Goal: Transaction & Acquisition: Obtain resource

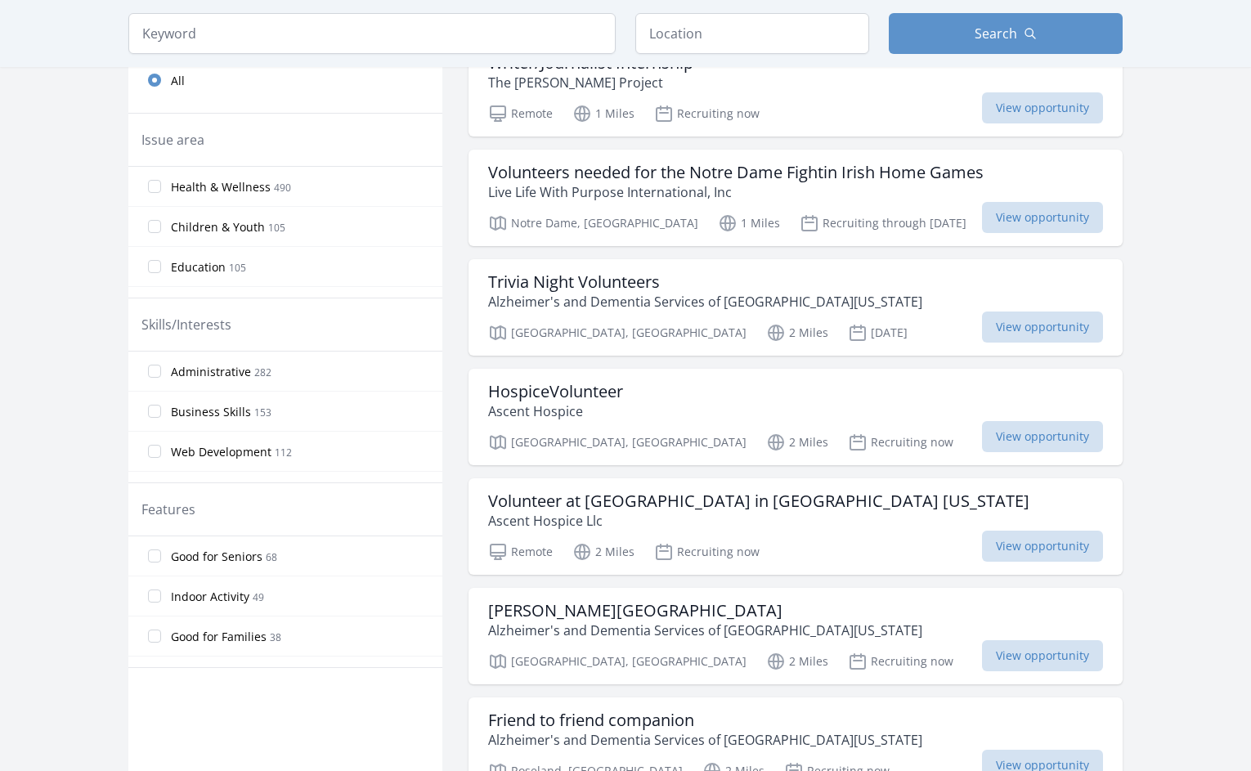
scroll to position [437, 0]
click at [1075, 324] on span "View opportunity" at bounding box center [1042, 325] width 121 height 31
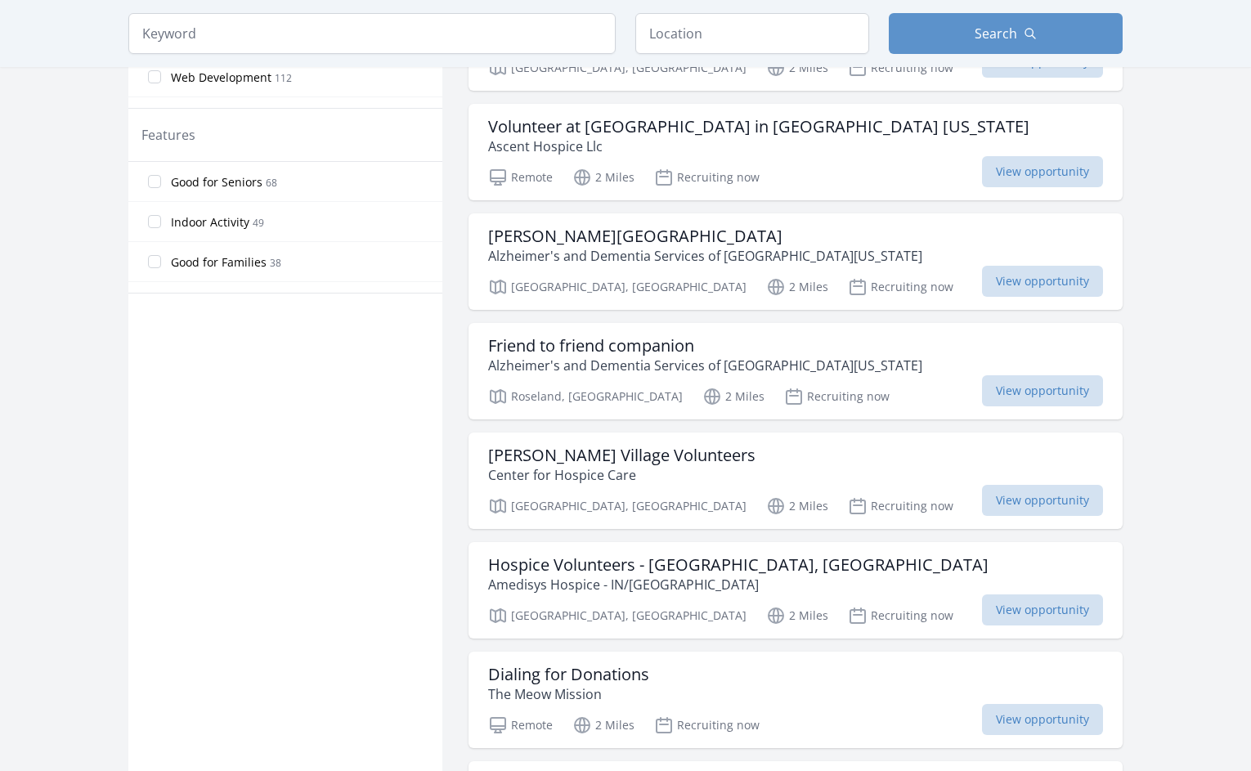
scroll to position [818, 0]
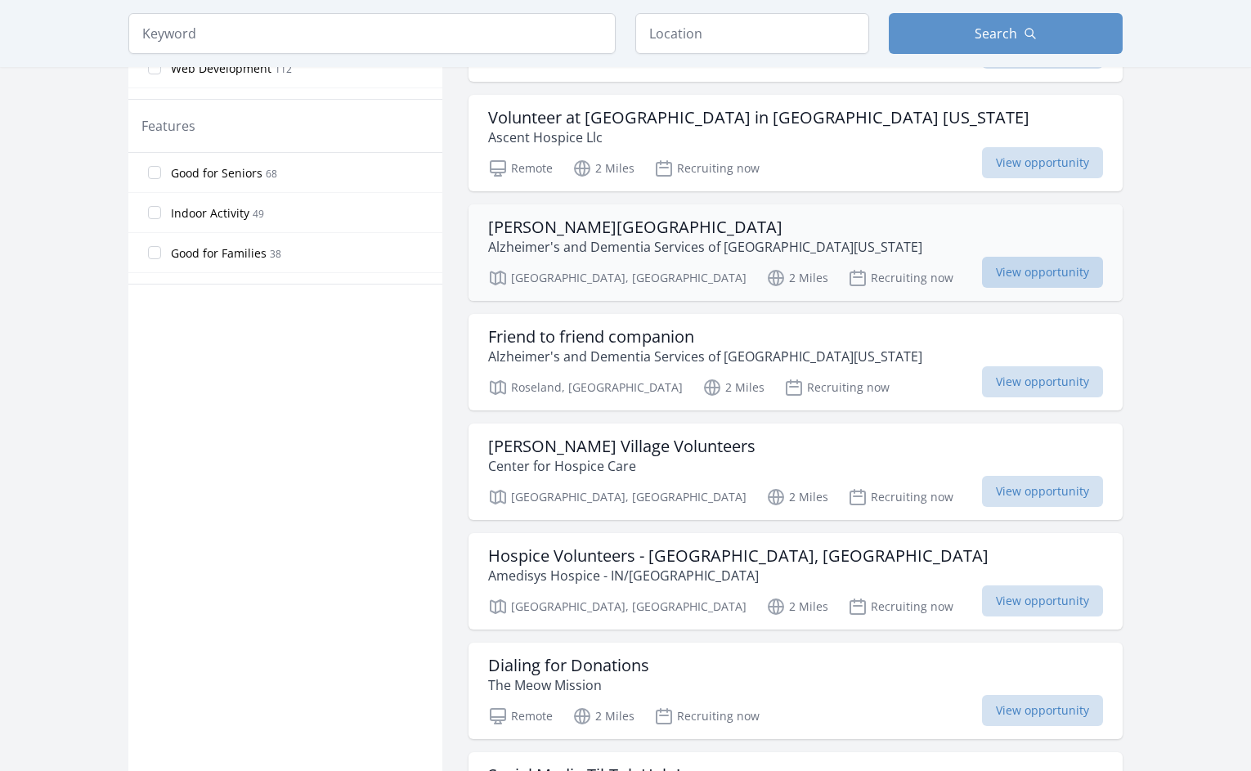
click at [1000, 265] on span "View opportunity" at bounding box center [1042, 272] width 121 height 31
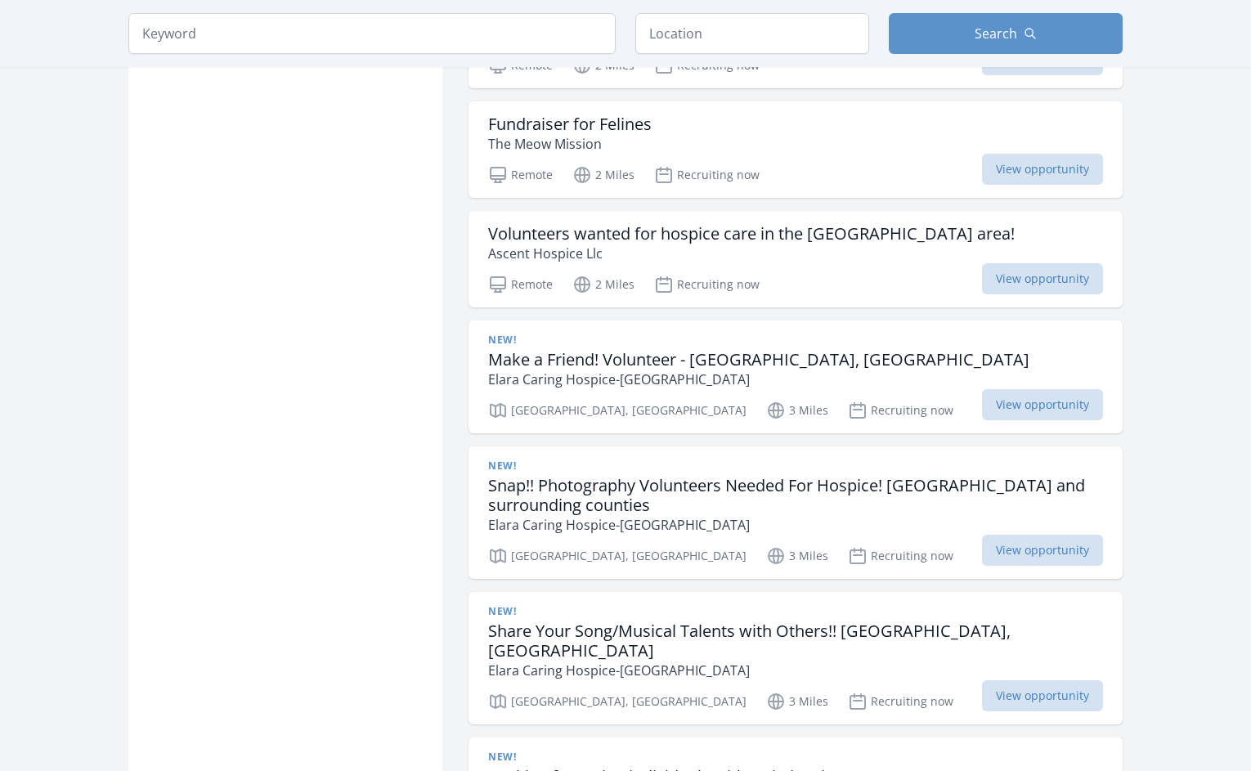
scroll to position [1581, 0]
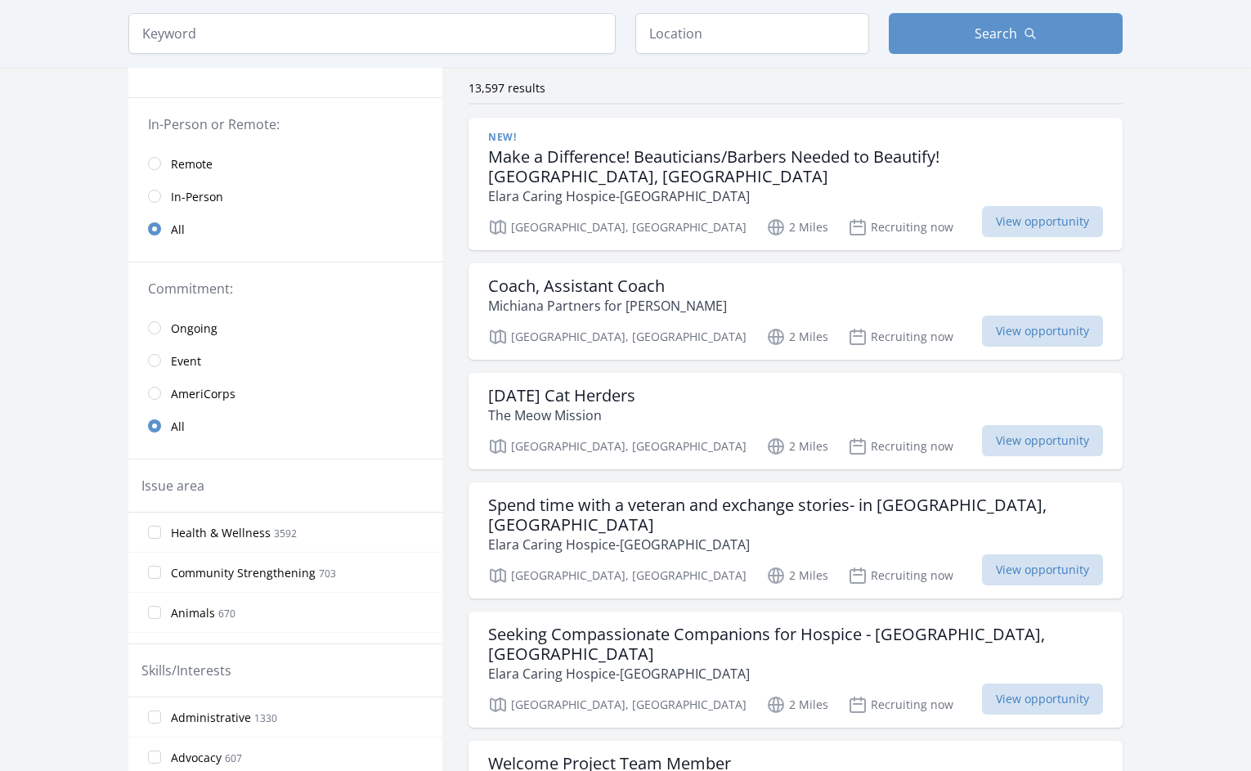
scroll to position [124, 0]
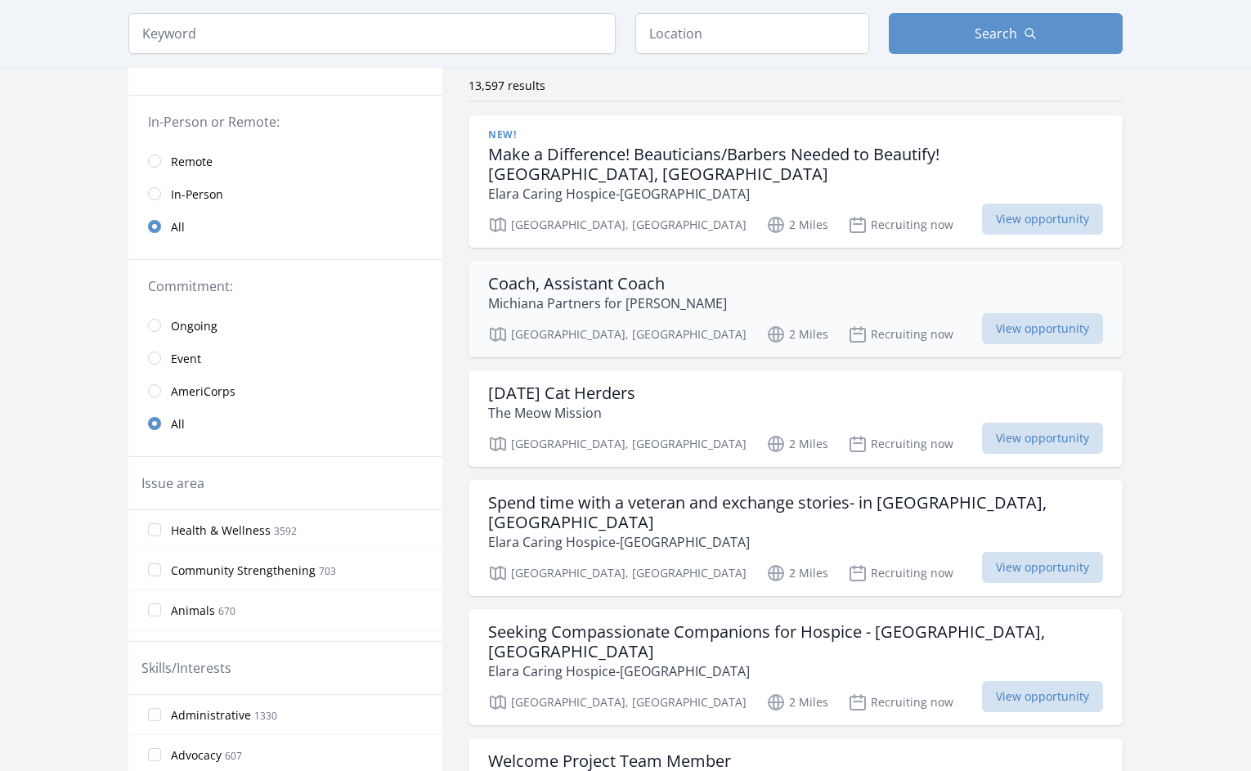
click at [611, 274] on h3 "Coach, Assistant Coach" at bounding box center [607, 284] width 239 height 20
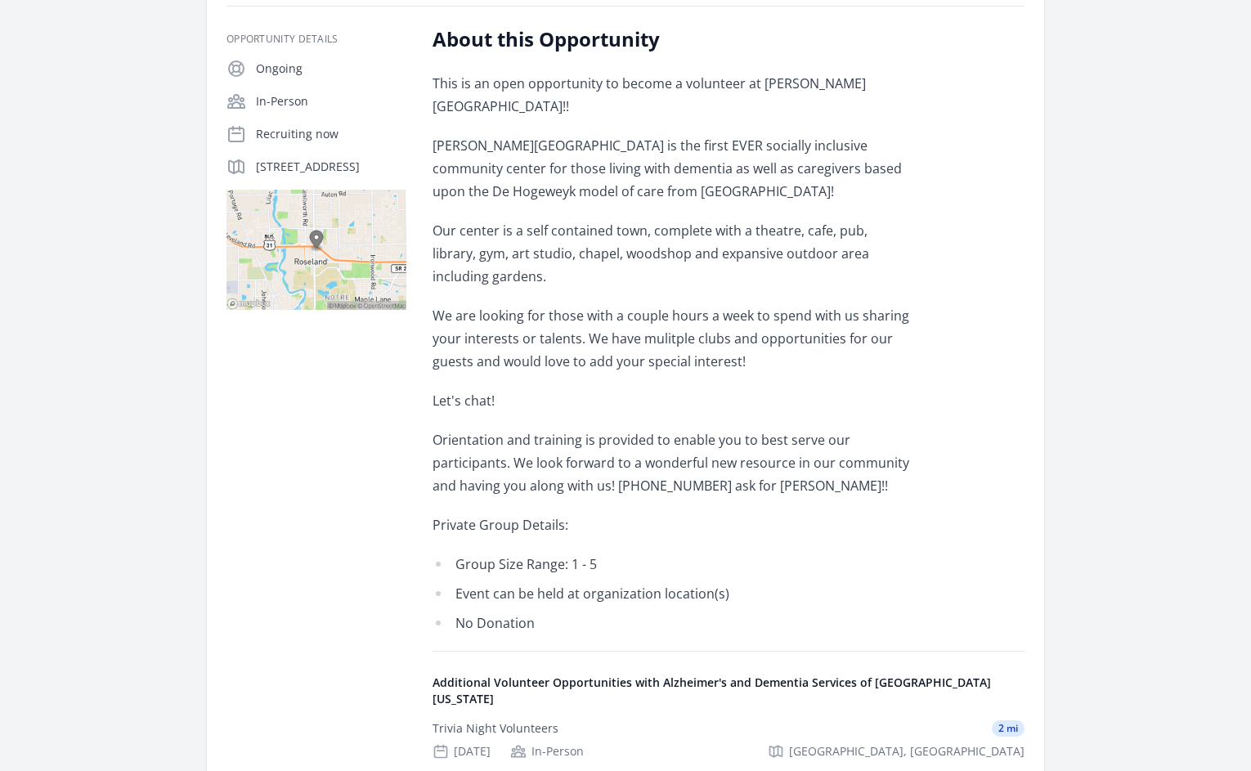
scroll to position [274, 0]
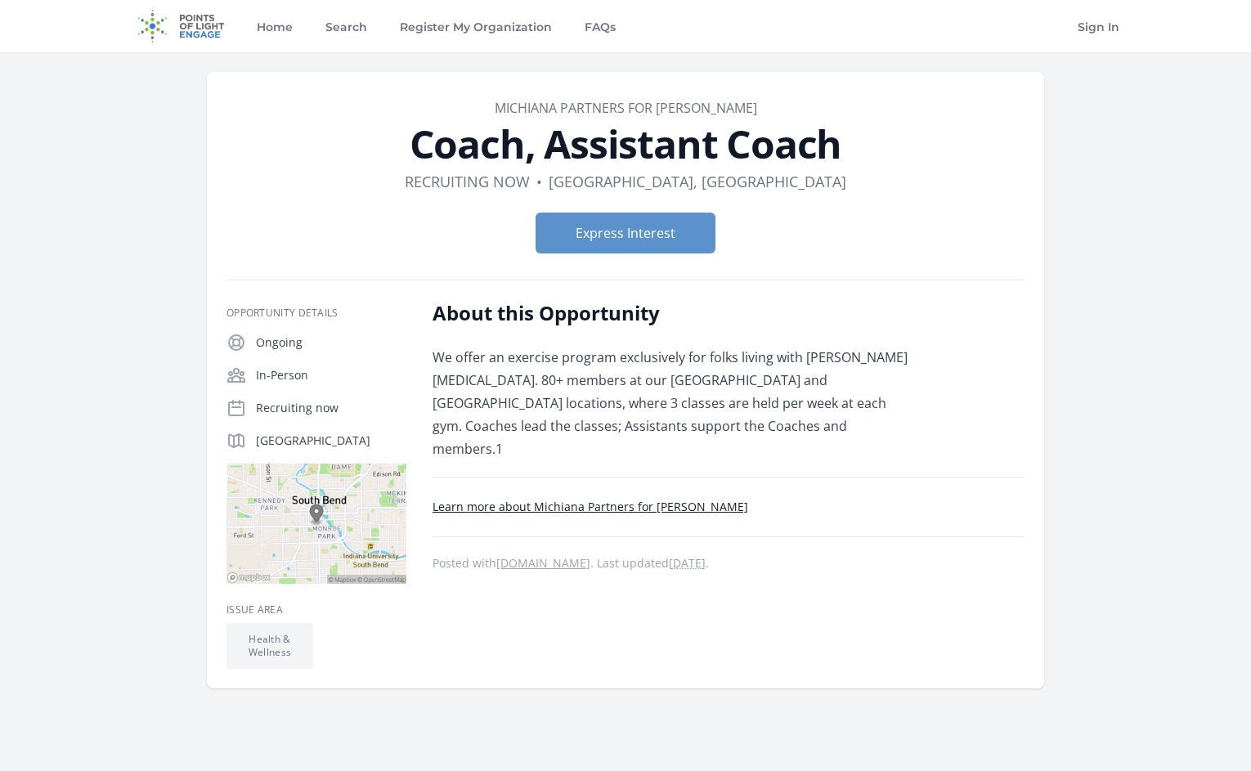
click at [652, 499] on link "Learn more about Michiana Partners for Parkinson's" at bounding box center [590, 507] width 316 height 16
